Goal: Check status: Check status

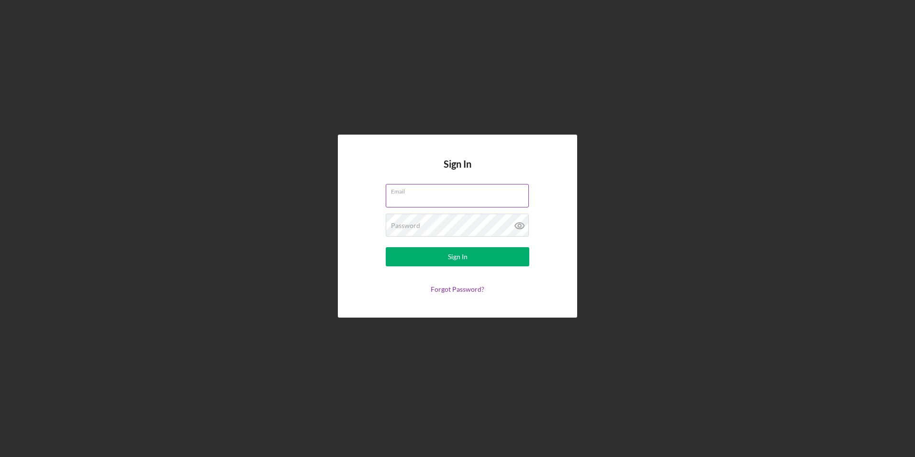
click at [436, 195] on input "Email" at bounding box center [457, 195] width 143 height 23
type input "[EMAIL_ADDRESS][DOMAIN_NAME]"
click at [386, 247] on button "Sign In" at bounding box center [458, 256] width 144 height 19
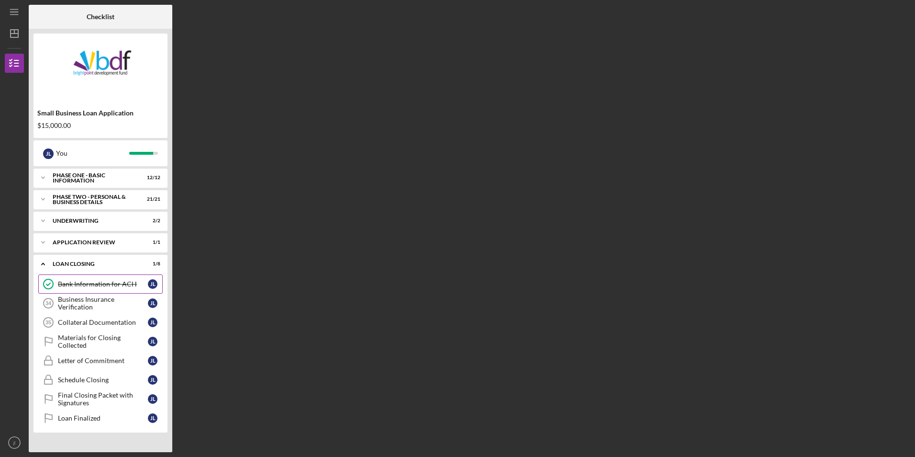
click at [117, 289] on link "Bank Information for ACH Bank Information for ACH [PERSON_NAME]" at bounding box center [100, 283] width 124 height 19
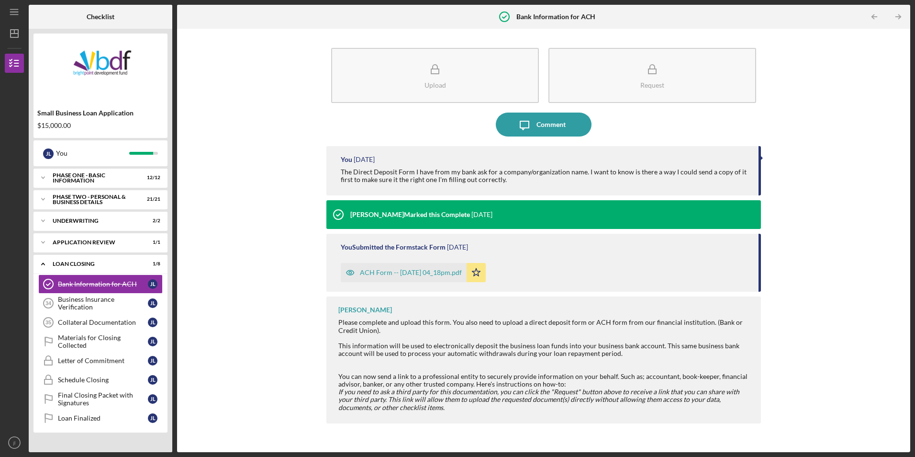
click at [0, 456] on nordpass-portal at bounding box center [0, 457] width 0 height 0
click at [110, 302] on div "Business Insurance Verification" at bounding box center [103, 302] width 90 height 15
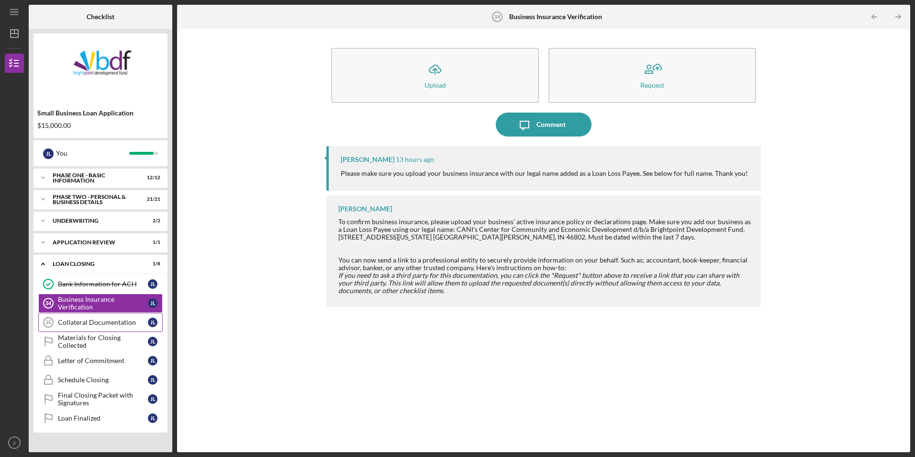
click at [64, 323] on div "Collateral Documentation" at bounding box center [103, 322] width 90 height 8
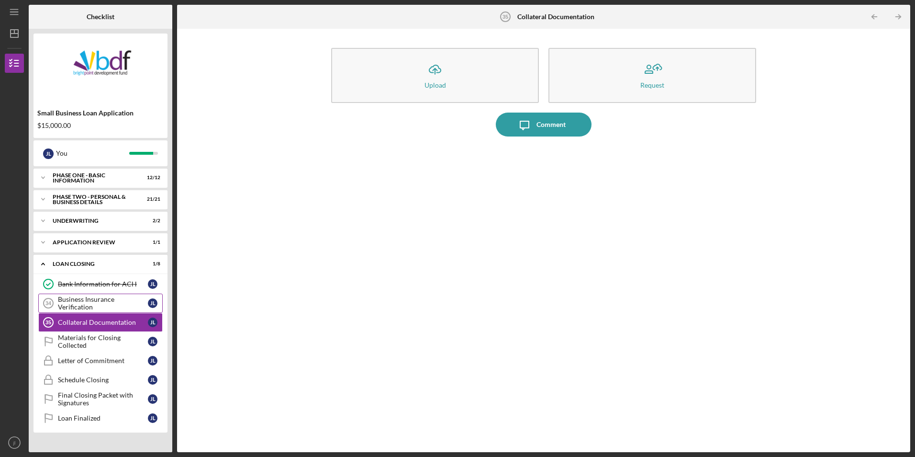
click at [115, 304] on div "Business Insurance Verification" at bounding box center [103, 302] width 90 height 15
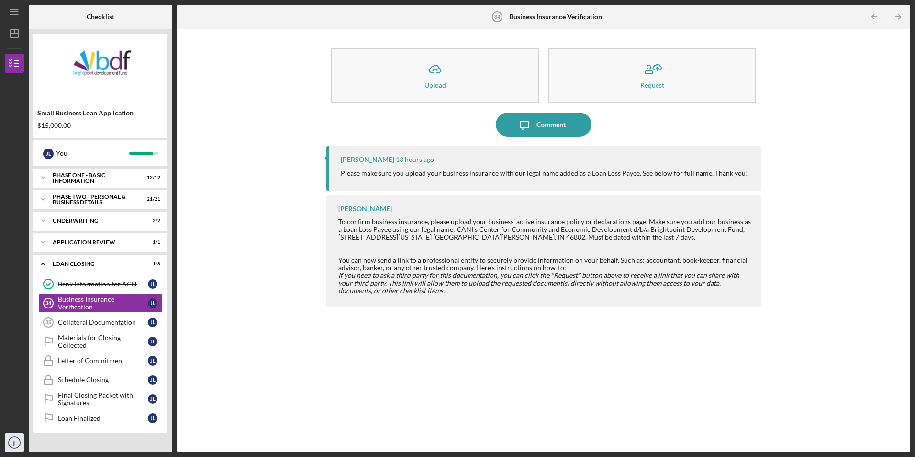
click at [11, 449] on icon "jl" at bounding box center [14, 442] width 19 height 24
click at [20, 420] on link "Logout" at bounding box center [57, 420] width 105 height 20
